Goal: Find contact information: Find contact information

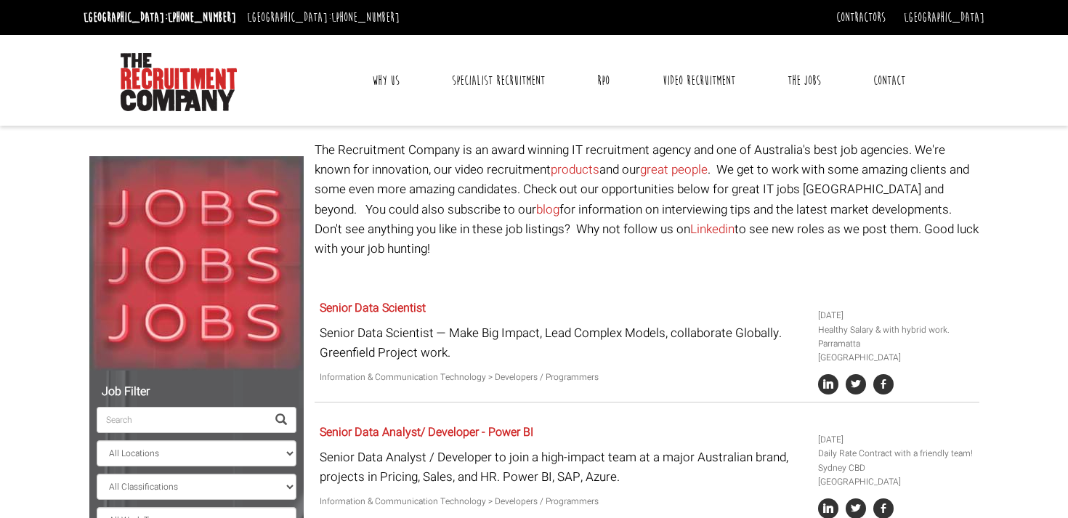
select select "[PERSON_NAME] [PERSON_NAME]"
click at [882, 84] on link "Contact" at bounding box center [890, 80] width 54 height 36
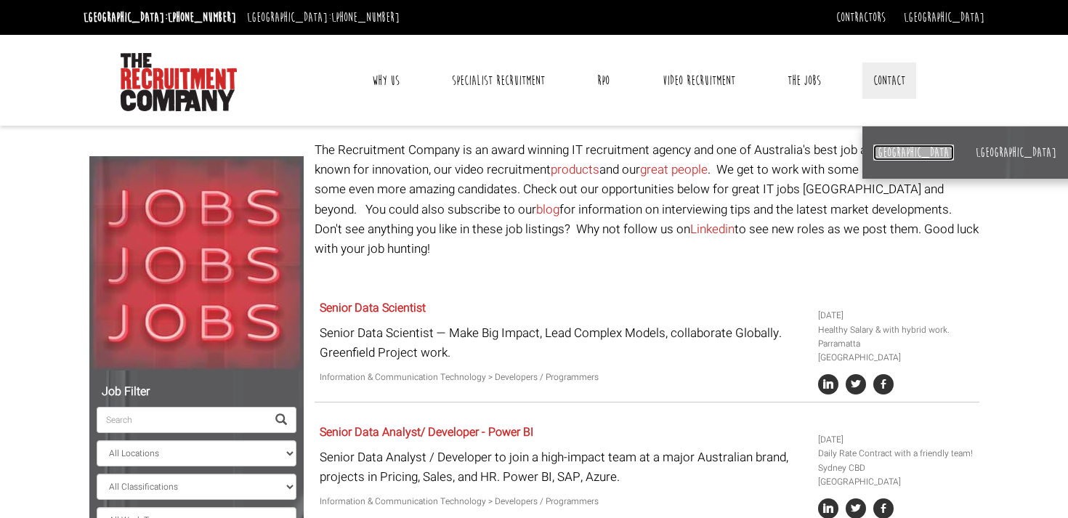
click at [880, 150] on link "[GEOGRAPHIC_DATA]" at bounding box center [914, 153] width 81 height 16
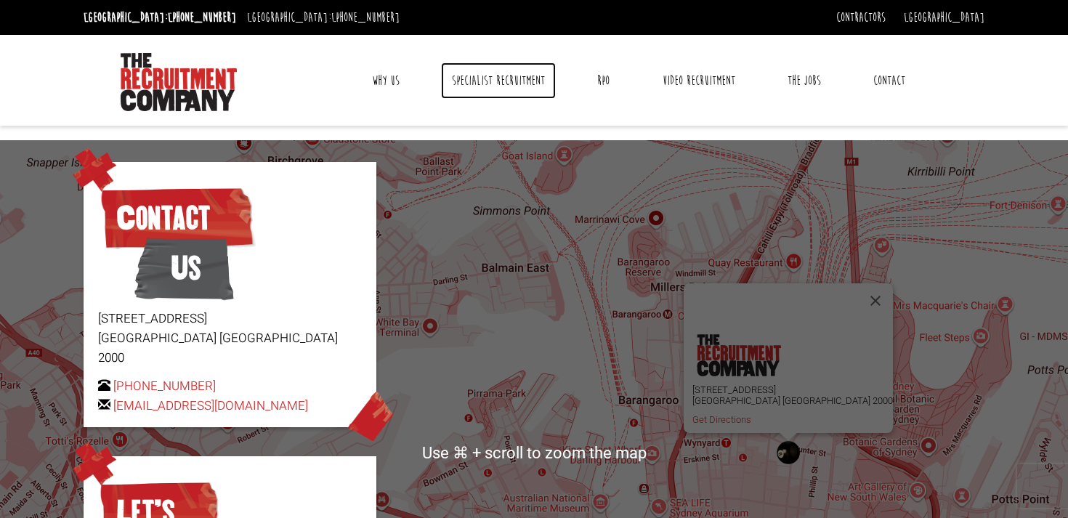
click at [475, 76] on link "Specialist Recruitment" at bounding box center [498, 80] width 115 height 36
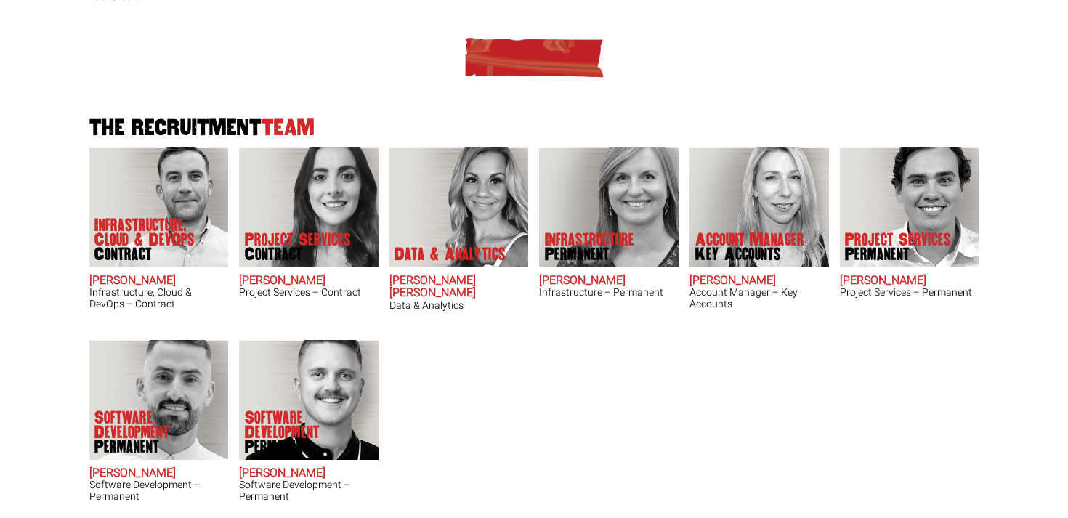
scroll to position [410, 0]
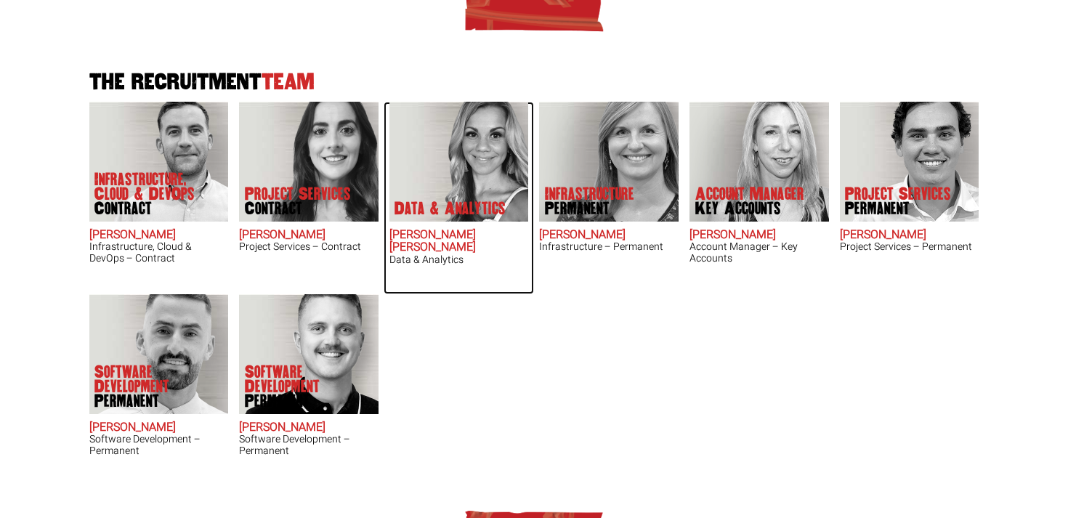
click at [465, 166] on img at bounding box center [459, 162] width 140 height 120
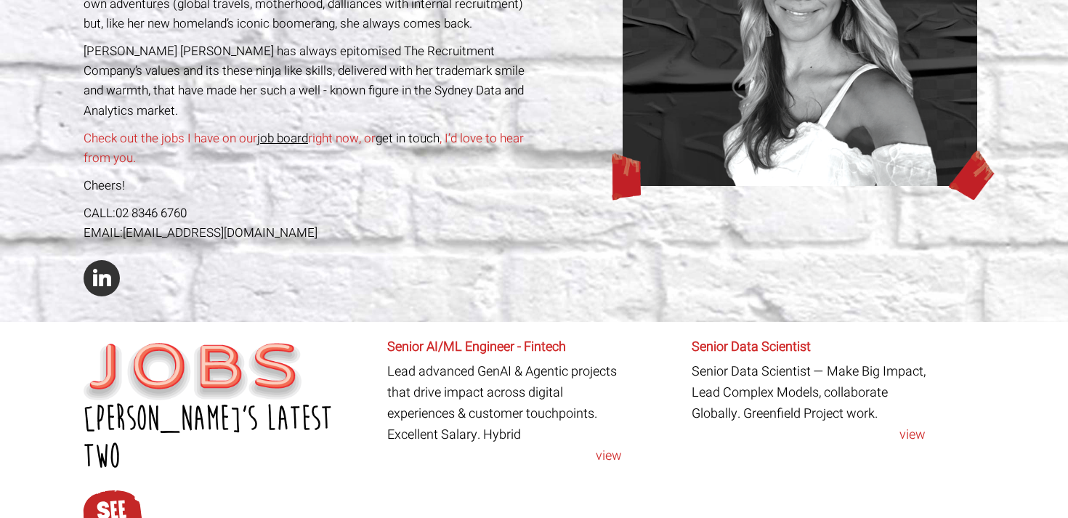
scroll to position [295, 0]
